Goal: Find specific page/section

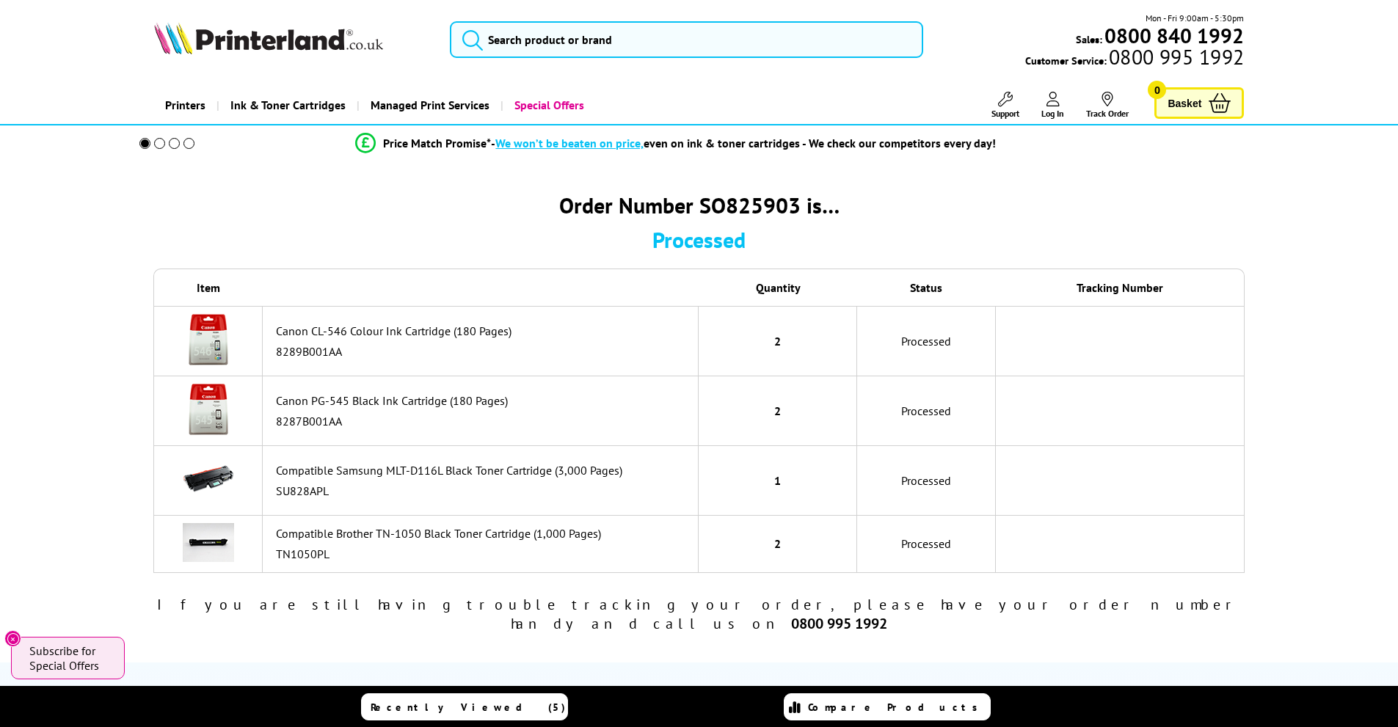
drag, startPoint x: 0, startPoint y: 0, endPoint x: 601, endPoint y: 45, distance: 602.5
click at [593, 59] on div "Mon - Fri 9:00am - 5:30pm Sales: 0800 840 1992 Customer Service: 0800 995 1992" at bounding box center [699, 43] width 1174 height 65
click at [601, 44] on input "search" at bounding box center [686, 39] width 473 height 37
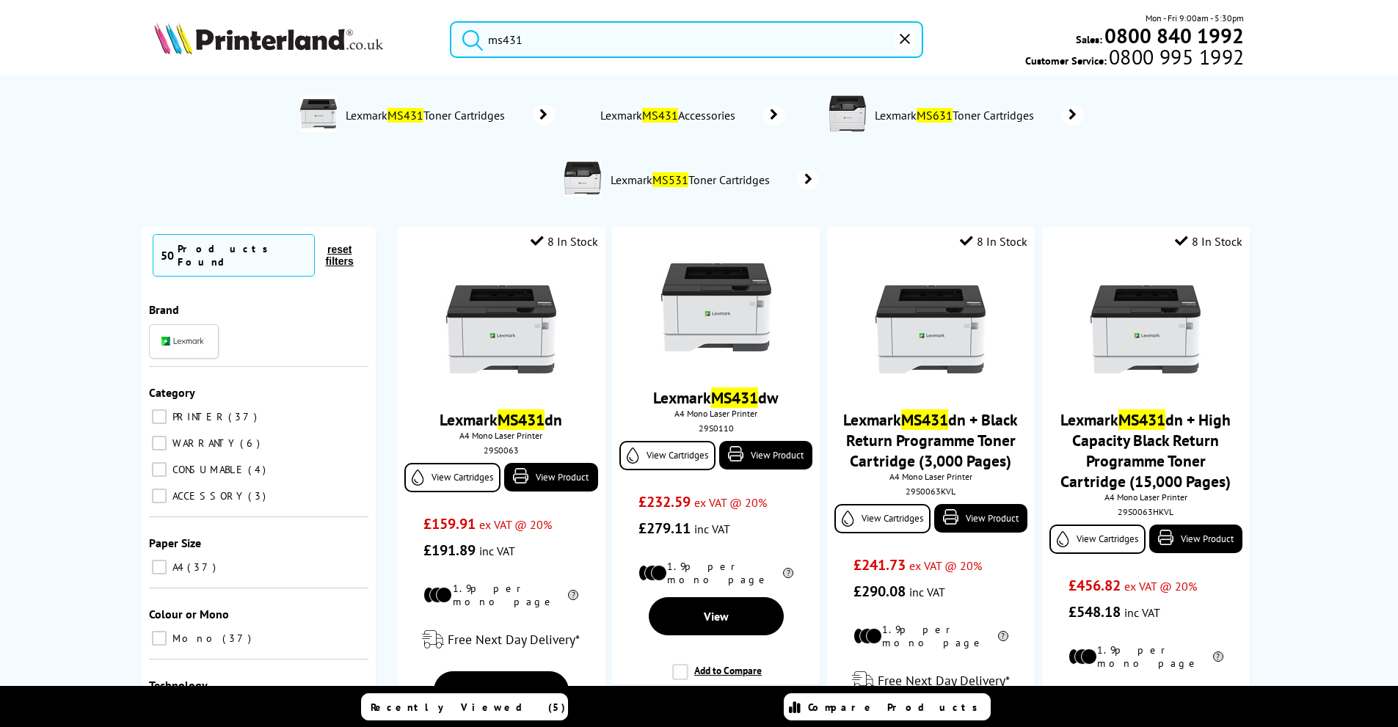
type input "ms431"
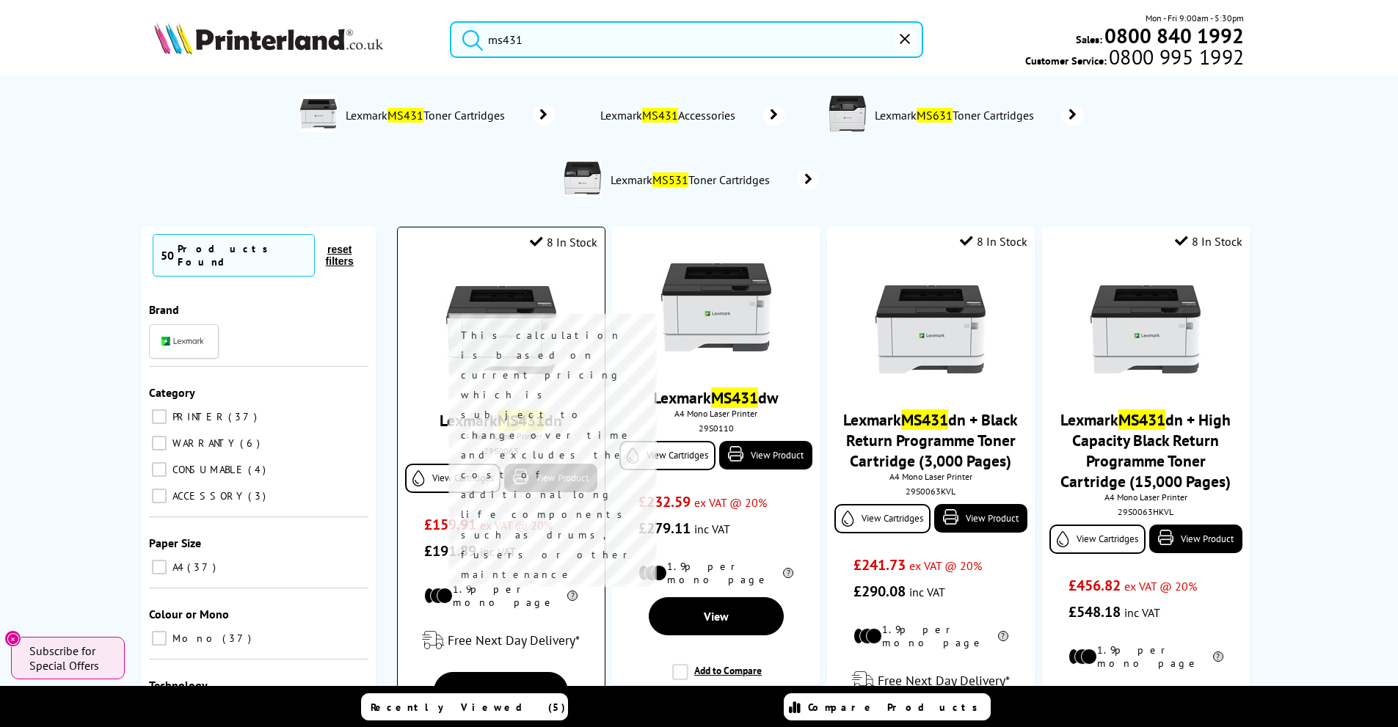
scroll to position [73, 0]
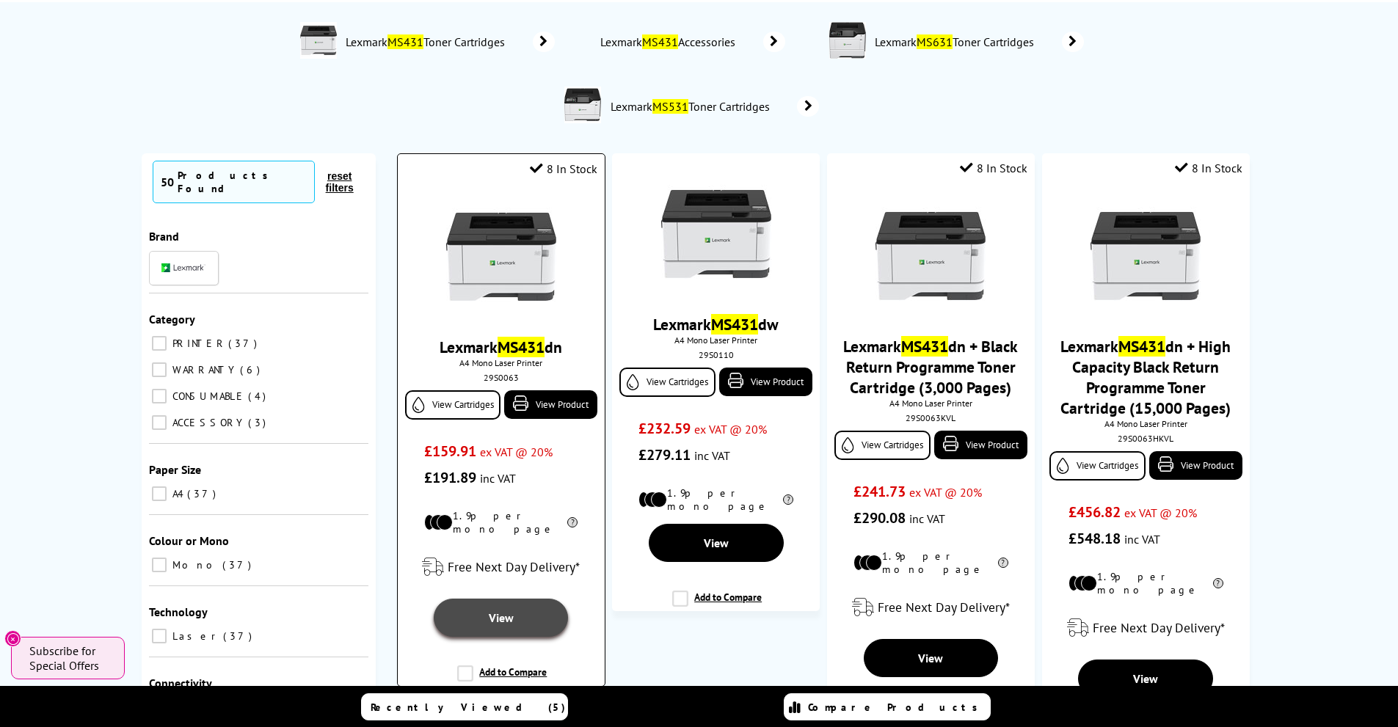
click at [518, 599] on link "View" at bounding box center [501, 618] width 134 height 38
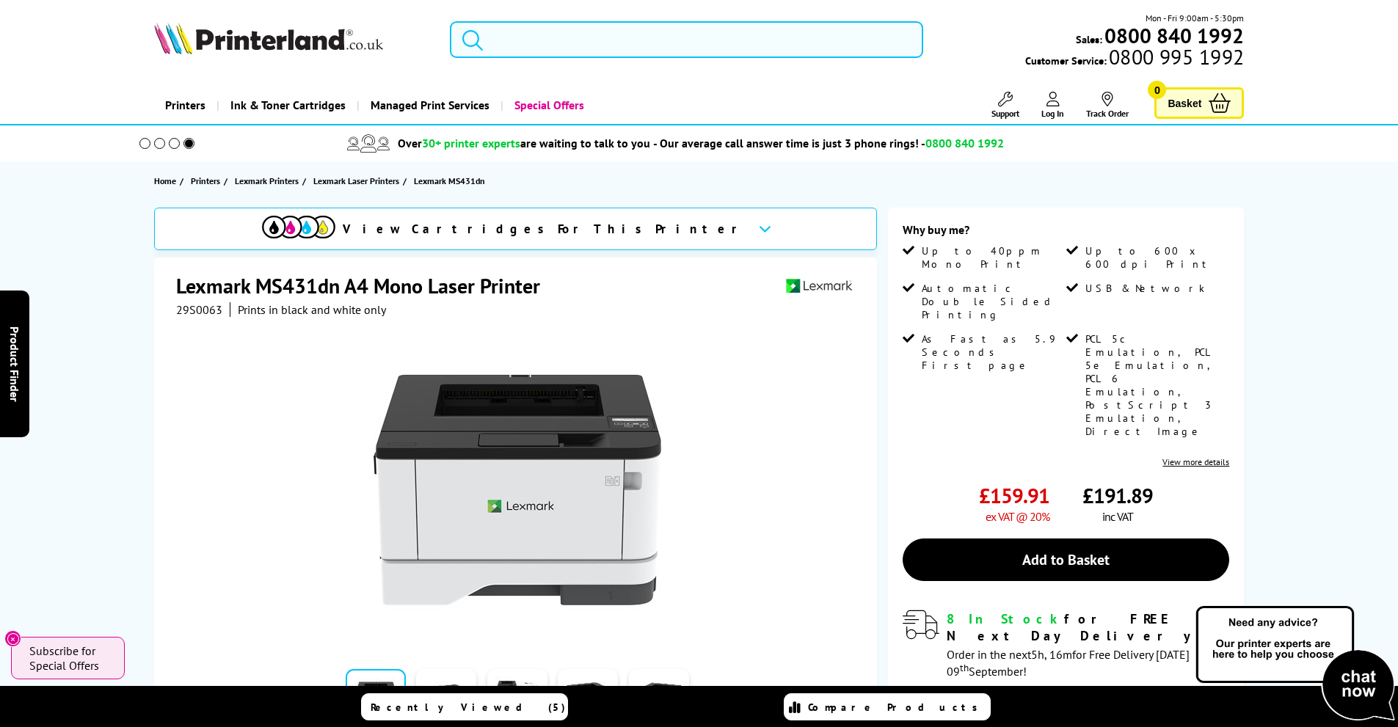
click at [591, 41] on input "search" at bounding box center [686, 39] width 473 height 37
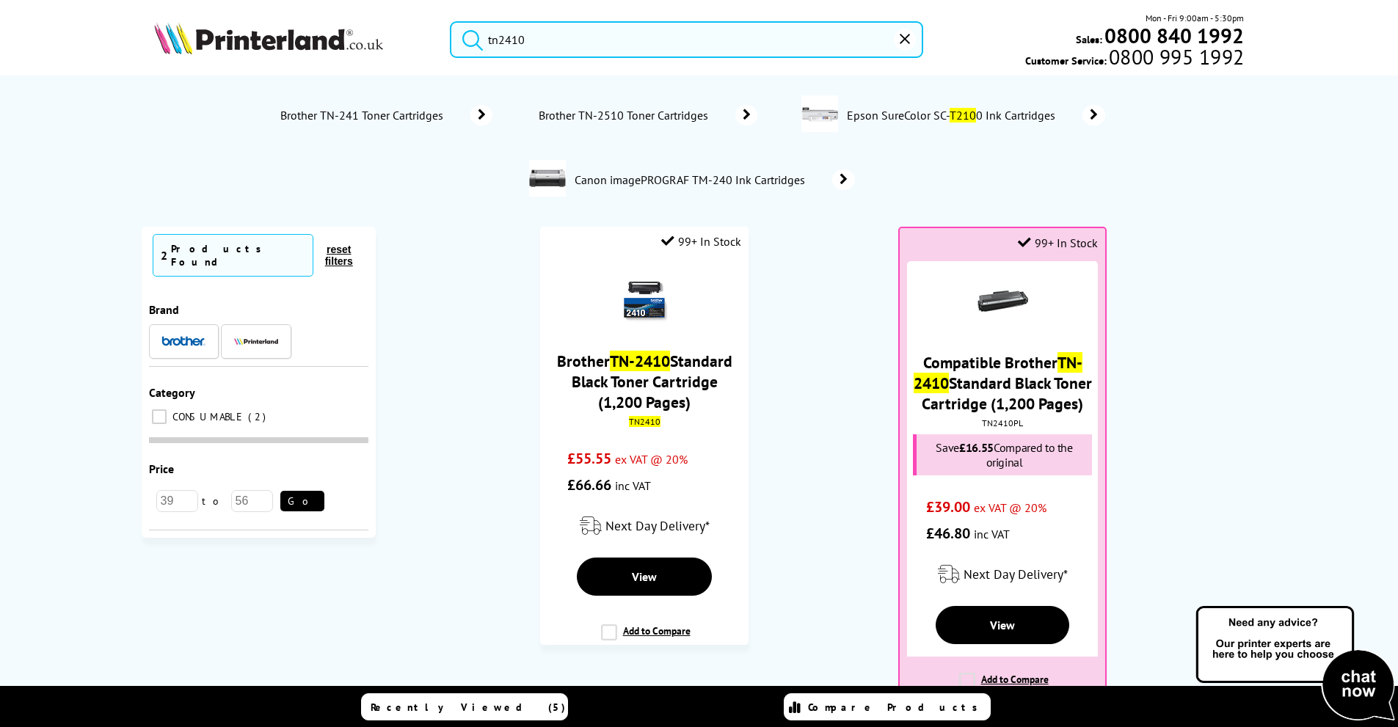
type input "tn2410"
